Goal: Task Accomplishment & Management: Use online tool/utility

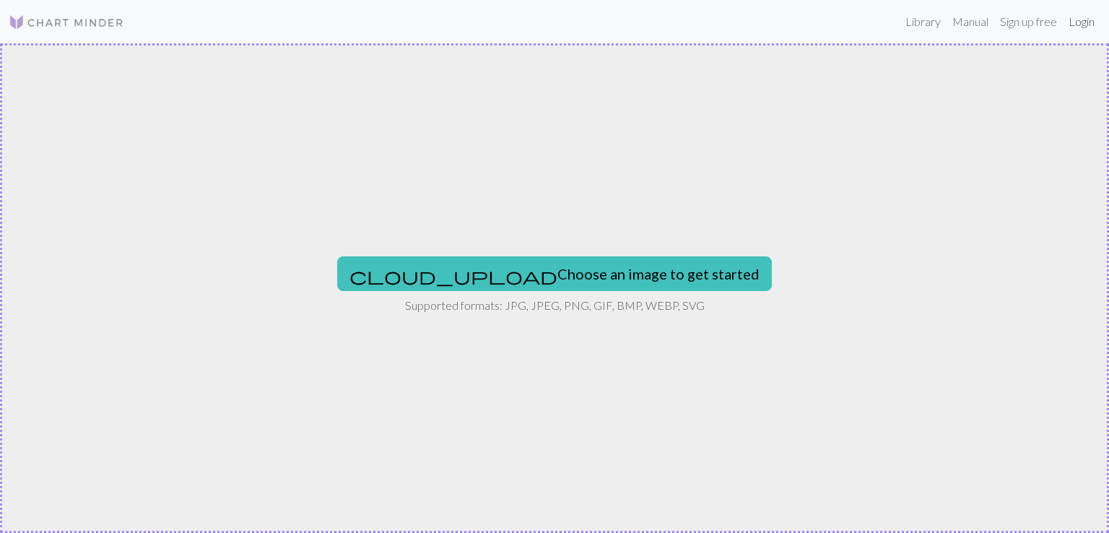
click at [1076, 14] on link "Login" at bounding box center [1082, 21] width 38 height 29
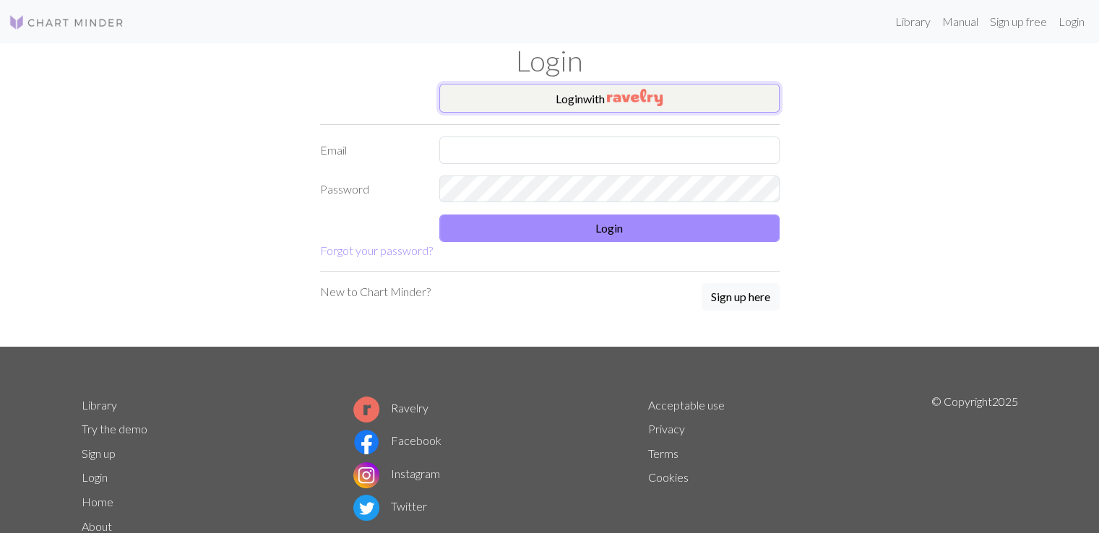
click at [558, 99] on button "Login with" at bounding box center [609, 98] width 340 height 29
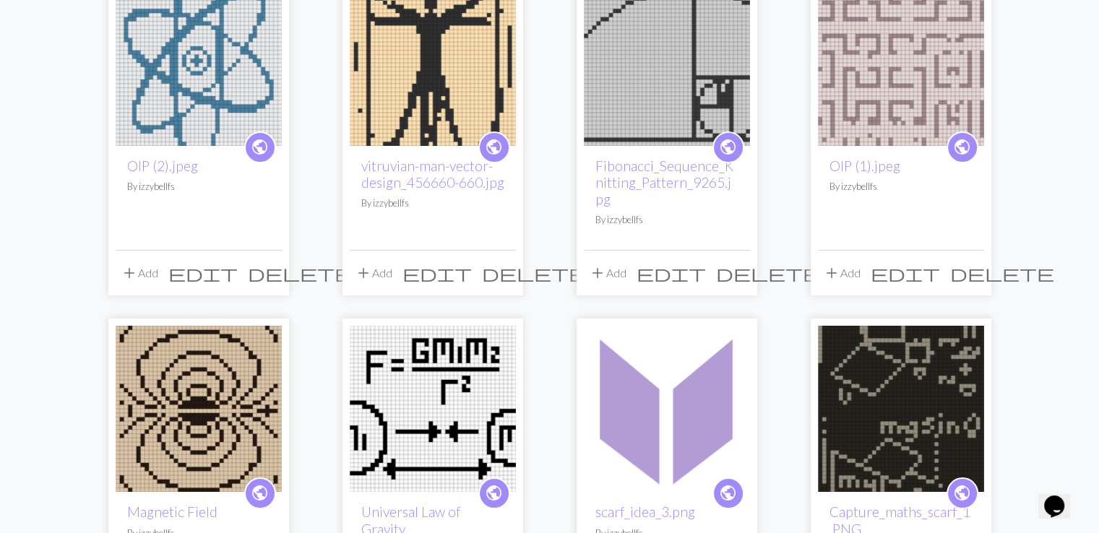
scroll to position [168, 0]
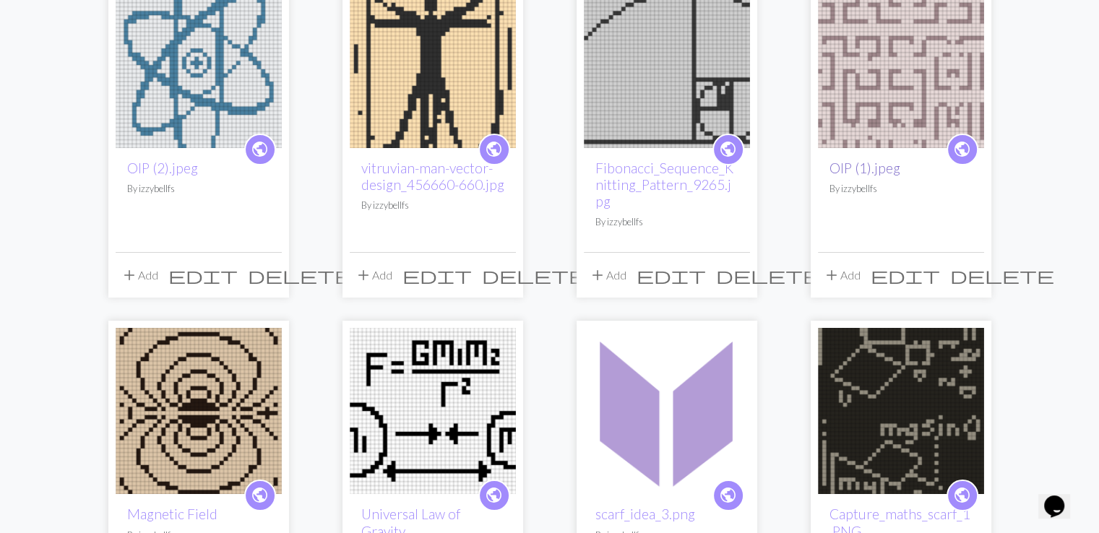
click at [873, 165] on link "OIP (1).jpeg" at bounding box center [864, 168] width 71 height 17
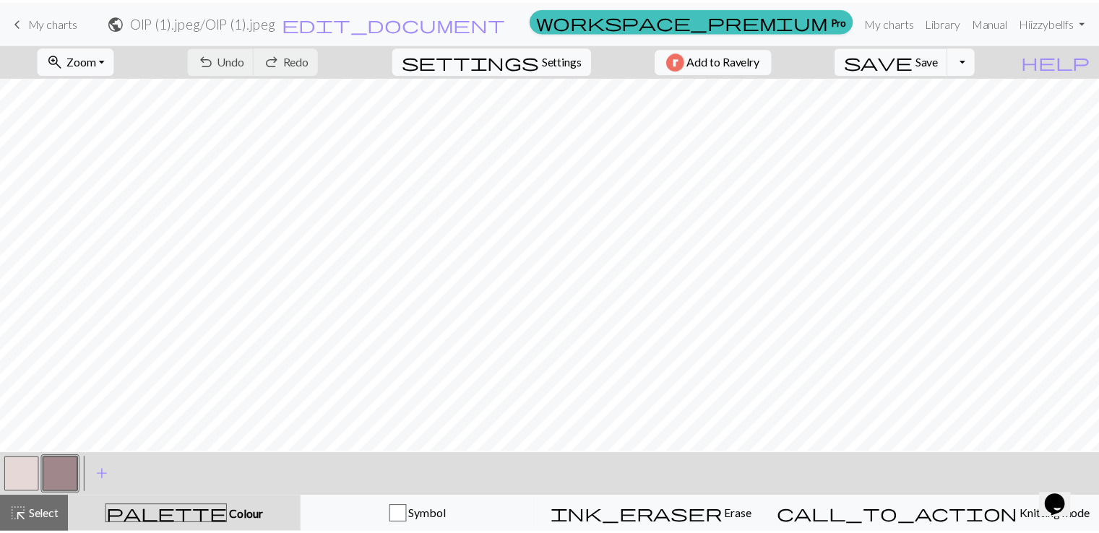
scroll to position [52, 0]
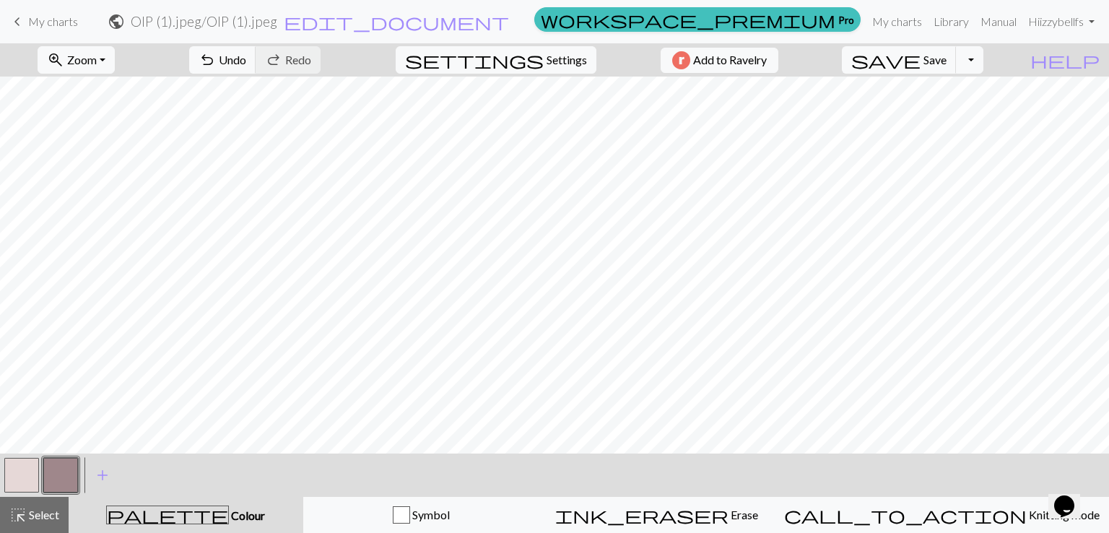
click at [55, 20] on span "My charts" at bounding box center [53, 21] width 50 height 14
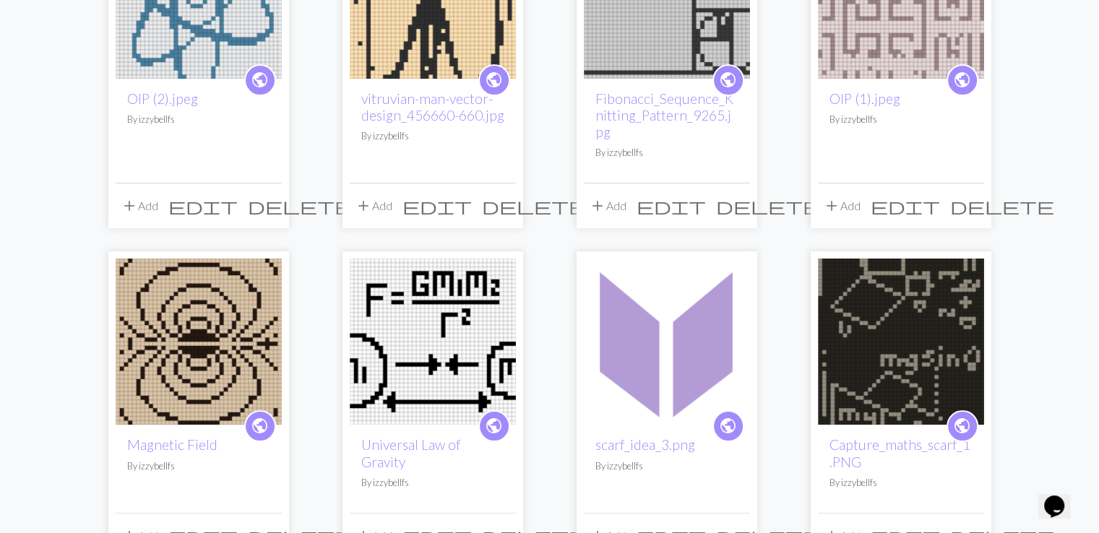
scroll to position [238, 0]
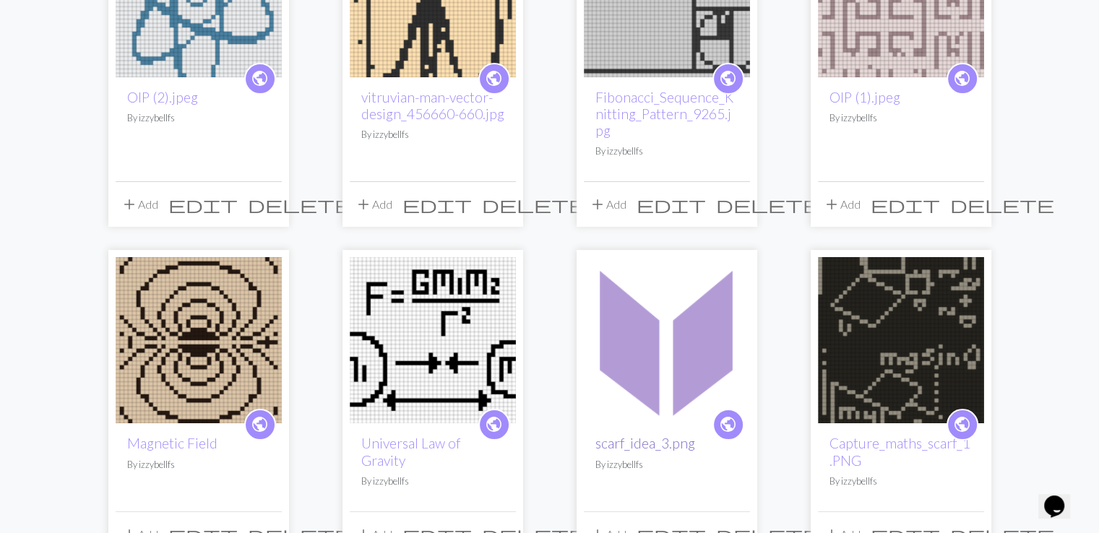
click at [673, 435] on link "scarf_idea_3.png" at bounding box center [645, 443] width 100 height 17
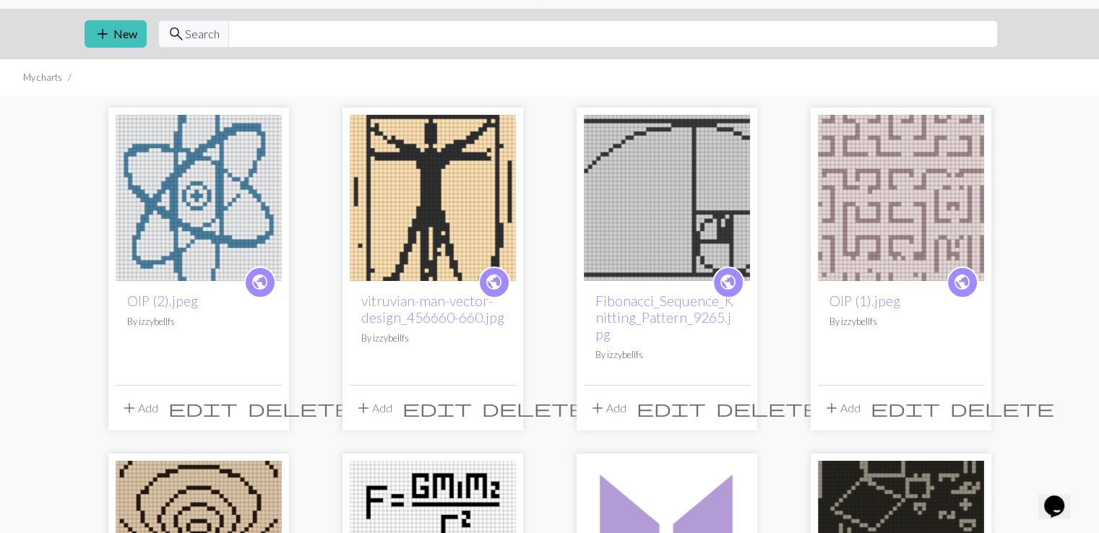
scroll to position [33, 0]
